Goal: Task Accomplishment & Management: Manage account settings

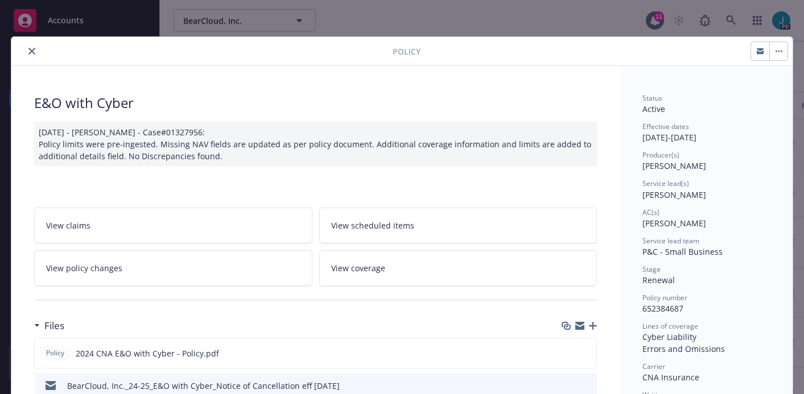
scroll to position [115, 0]
click at [28, 52] on icon "close" at bounding box center [31, 51] width 7 height 7
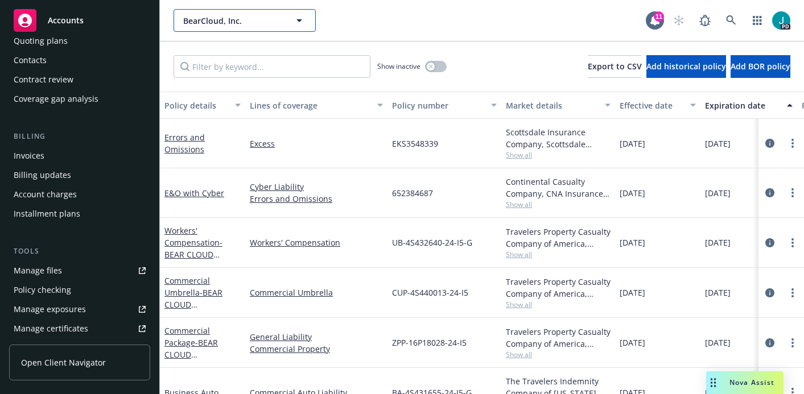
click at [213, 15] on span "BearCloud, Inc." at bounding box center [232, 21] width 98 height 12
type input "general matter"
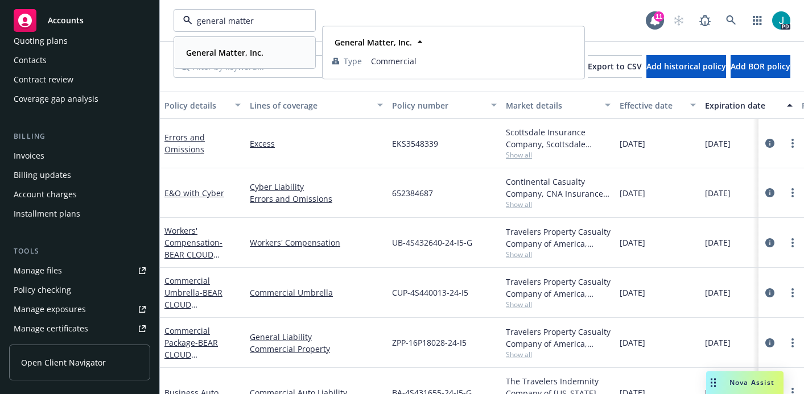
click at [233, 51] on strong "General Matter, Inc." at bounding box center [224, 52] width 77 height 11
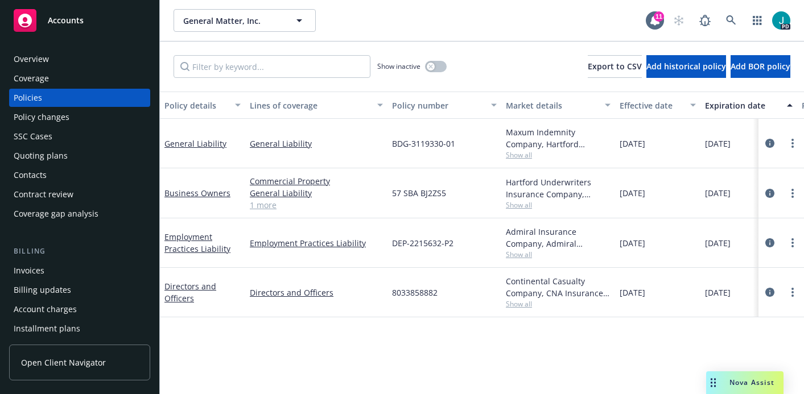
click at [48, 56] on div "Overview" at bounding box center [80, 59] width 132 height 18
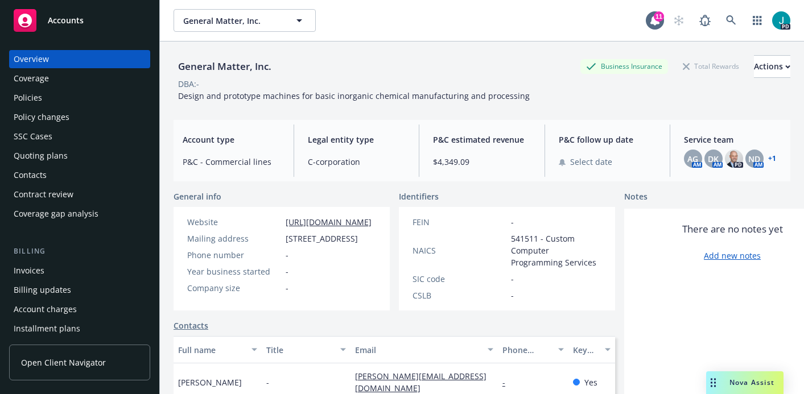
click at [697, 138] on span "Service team" at bounding box center [732, 140] width 97 height 12
click at [768, 160] on link "+ 1" at bounding box center [772, 158] width 8 height 7
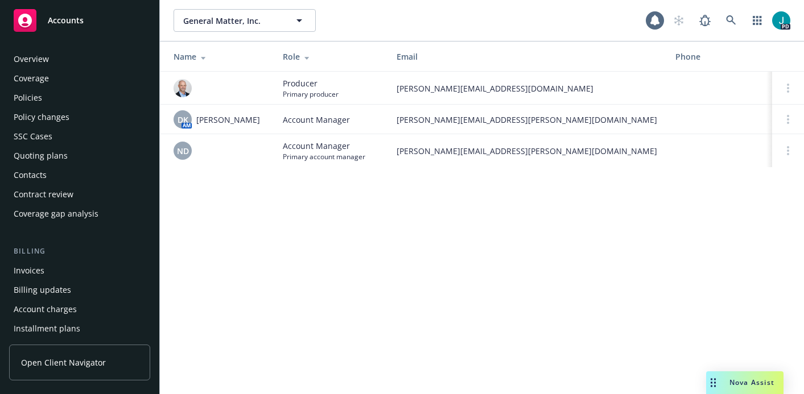
scroll to position [347, 0]
